Goal: Navigation & Orientation: Find specific page/section

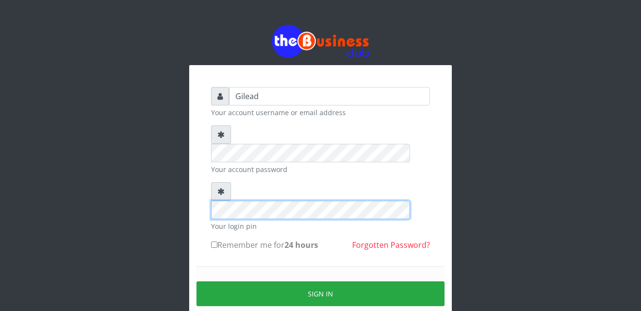
click at [200, 174] on div "Gilead Your account username or email address Your account password Your login …" at bounding box center [320, 213] width 262 height 296
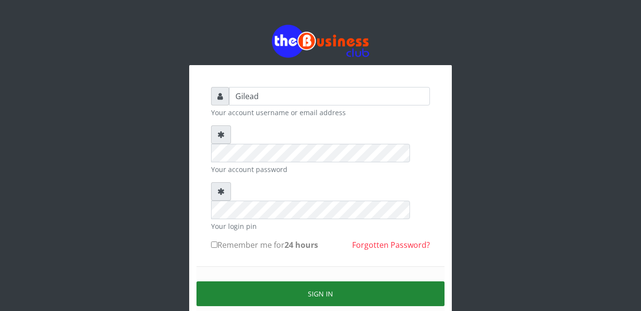
click at [254, 281] on button "Sign in" at bounding box center [320, 293] width 248 height 25
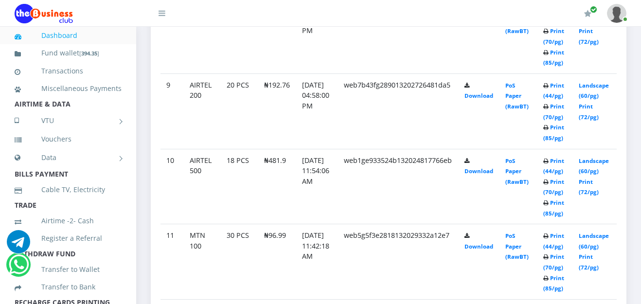
click at [640, 6] on header "My Profile Settings Logout" at bounding box center [320, 13] width 641 height 27
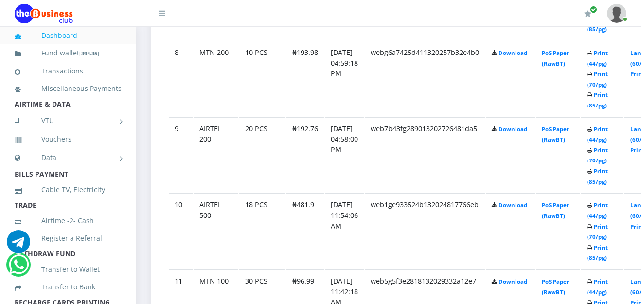
scroll to position [126, 0]
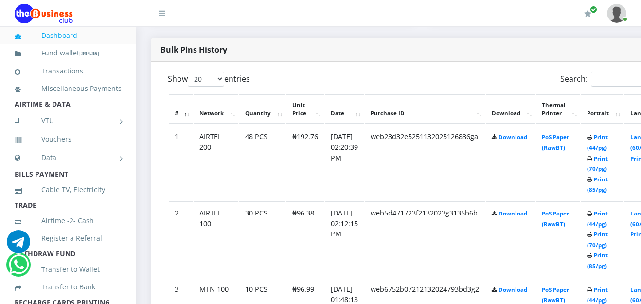
scroll to position [554, 0]
